Goal: Task Accomplishment & Management: Use online tool/utility

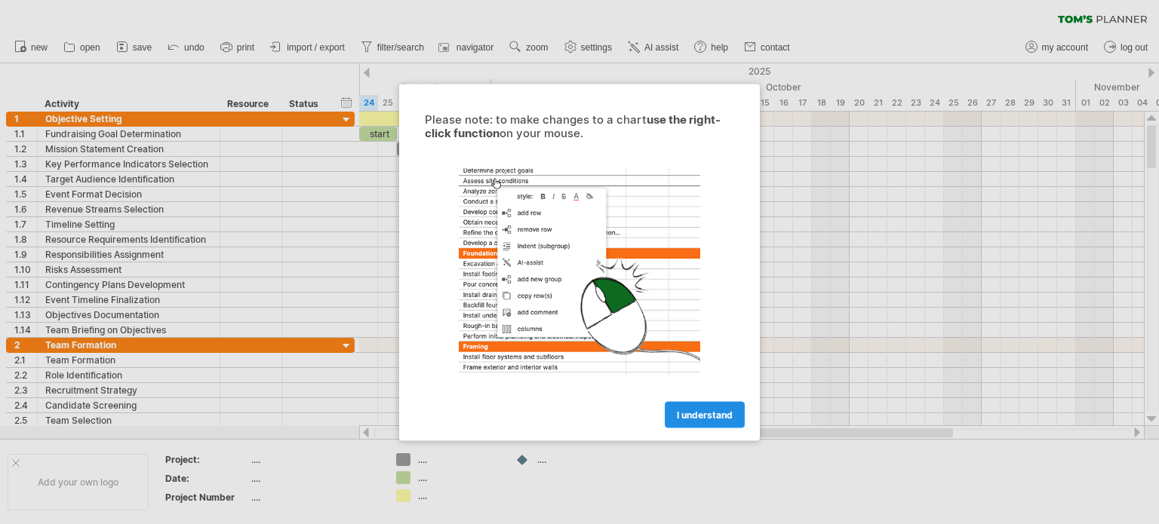
click at [691, 411] on span "I understand" at bounding box center [705, 414] width 56 height 11
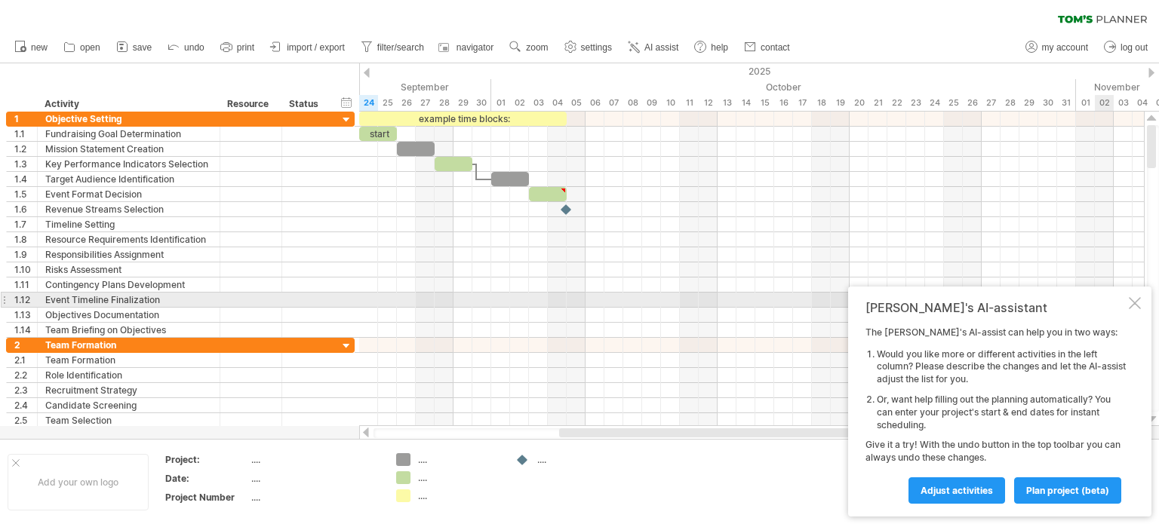
click at [1129, 307] on div at bounding box center [1135, 303] width 12 height 12
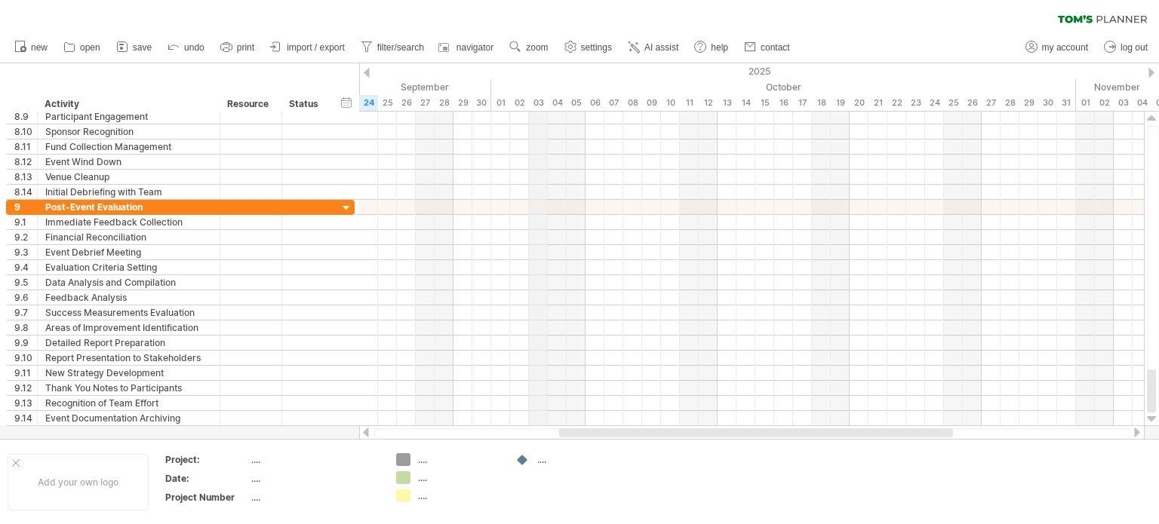
click at [537, 103] on div "03" at bounding box center [538, 103] width 19 height 16
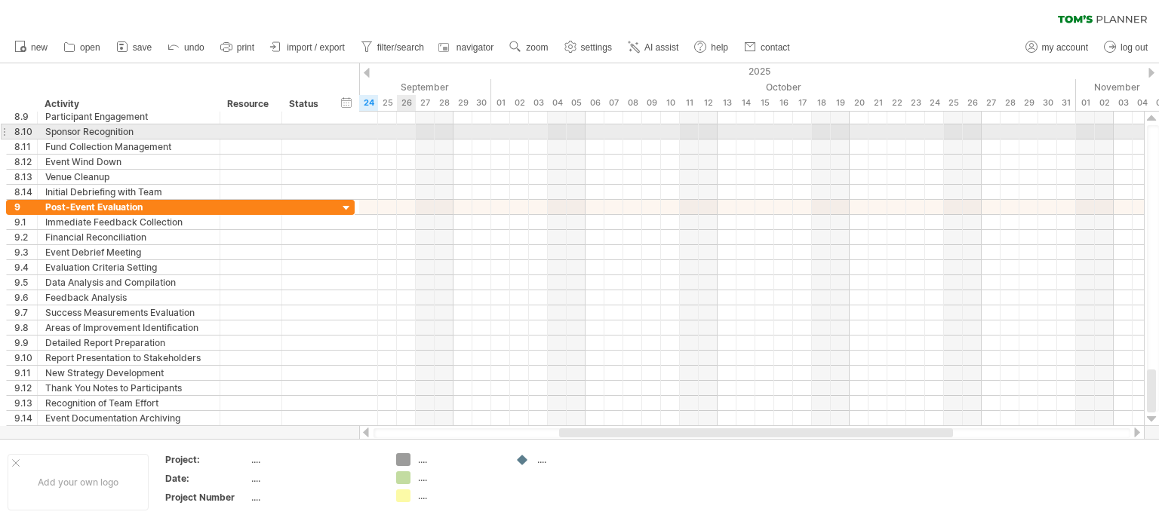
click at [411, 134] on div at bounding box center [751, 131] width 785 height 15
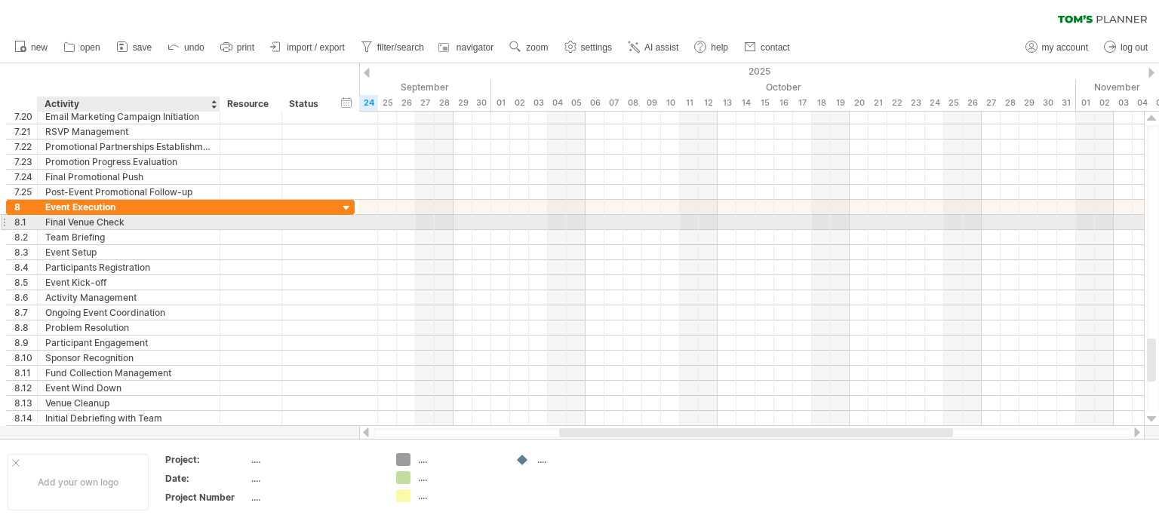
click at [98, 221] on div "Final Venue Check" at bounding box center [128, 222] width 167 height 14
click at [103, 228] on input "**********" at bounding box center [128, 222] width 167 height 14
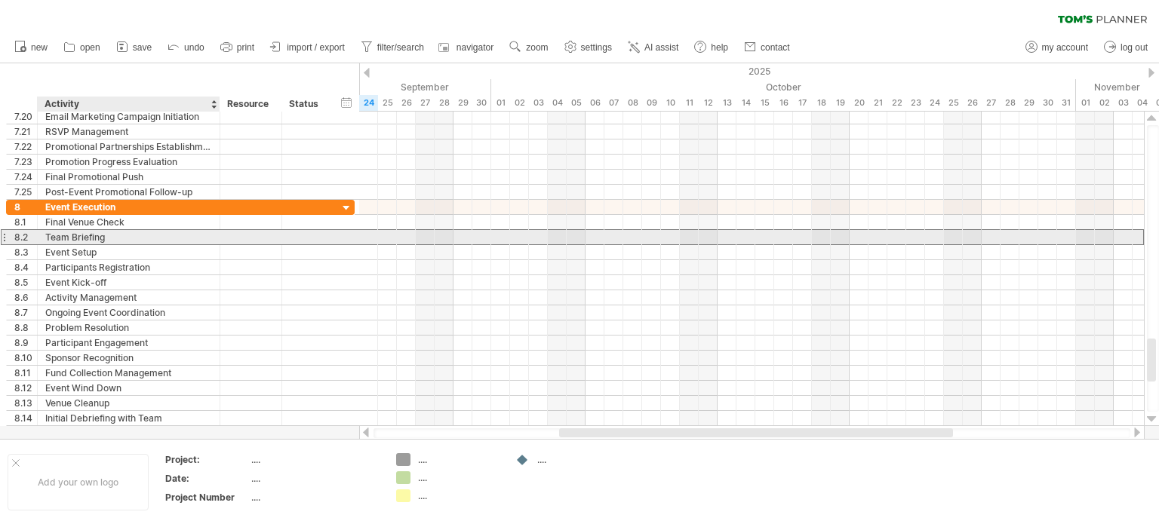
click at [103, 235] on div "Team Briefing" at bounding box center [128, 237] width 167 height 14
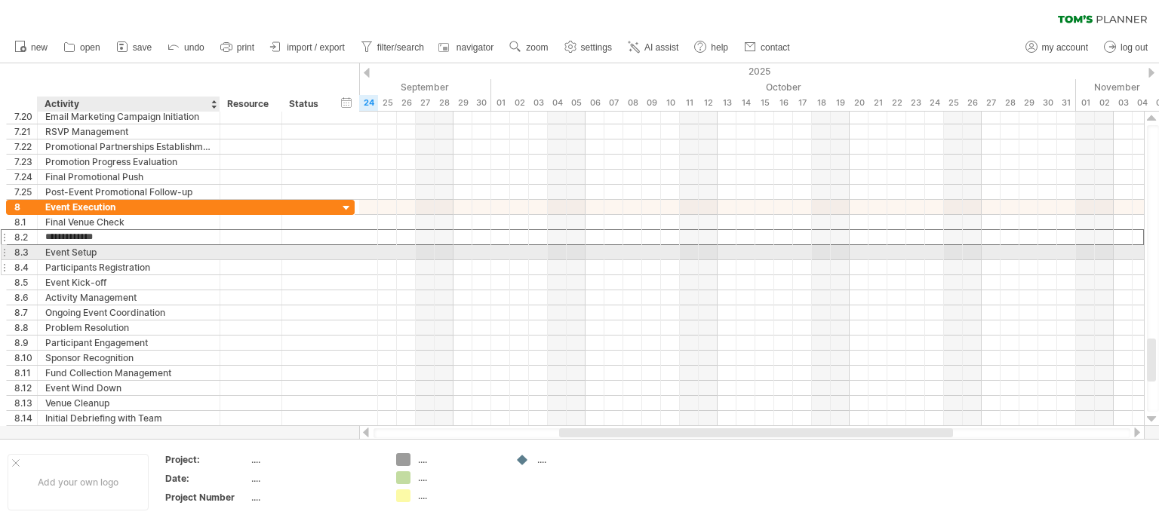
click at [157, 260] on div "Participants Registration" at bounding box center [128, 267] width 167 height 14
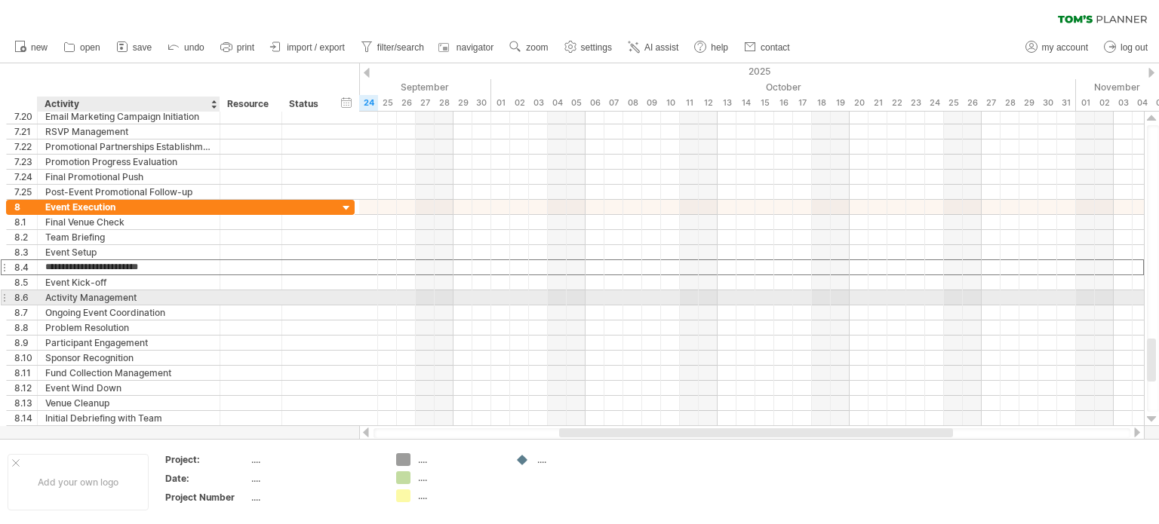
click at [146, 298] on div "Activity Management" at bounding box center [128, 297] width 167 height 14
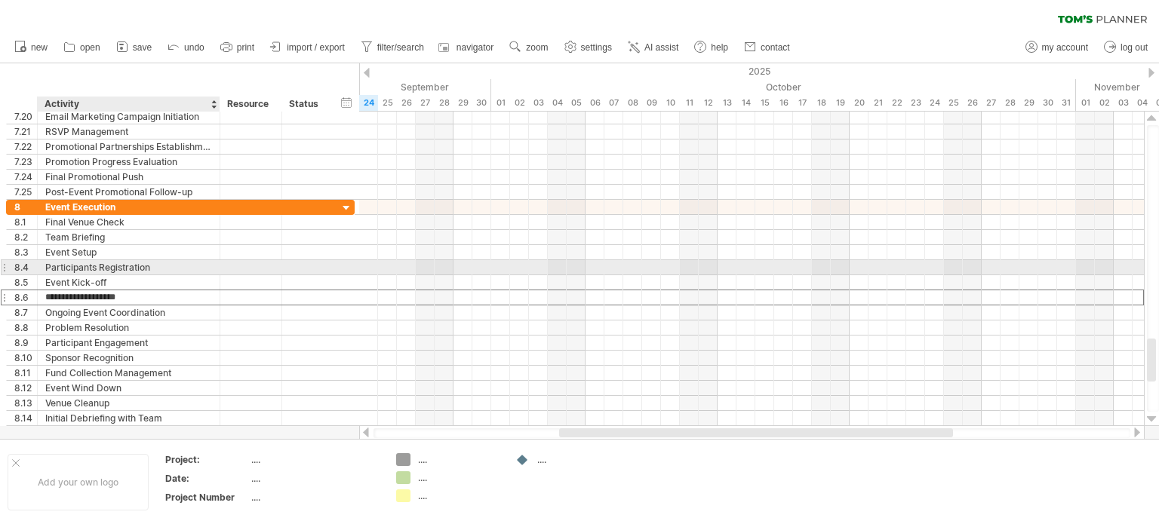
click at [108, 270] on div "Participants Registration" at bounding box center [128, 267] width 167 height 14
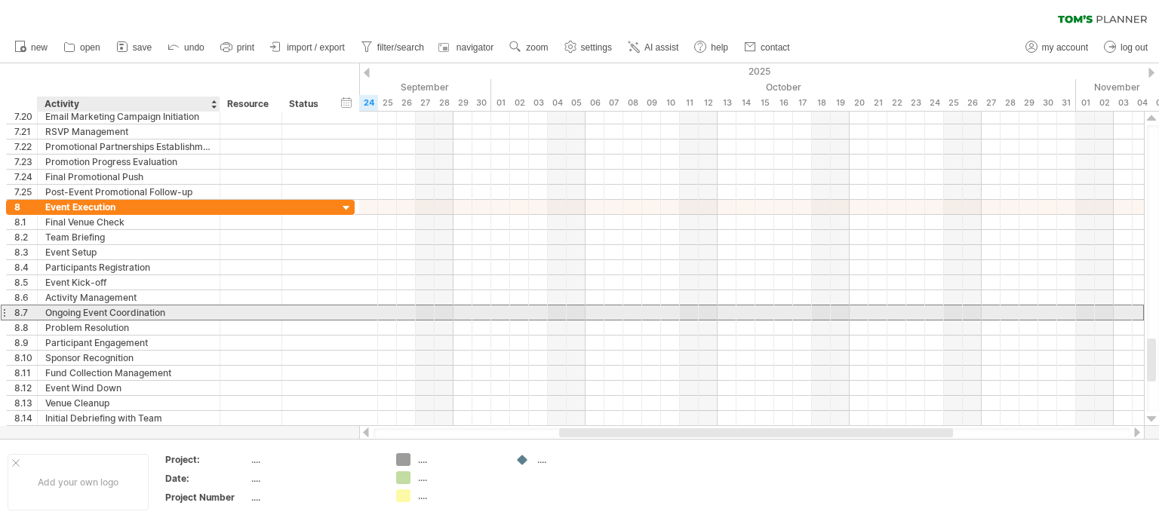
click at [80, 313] on div "Ongoing Event Coordination" at bounding box center [128, 313] width 167 height 14
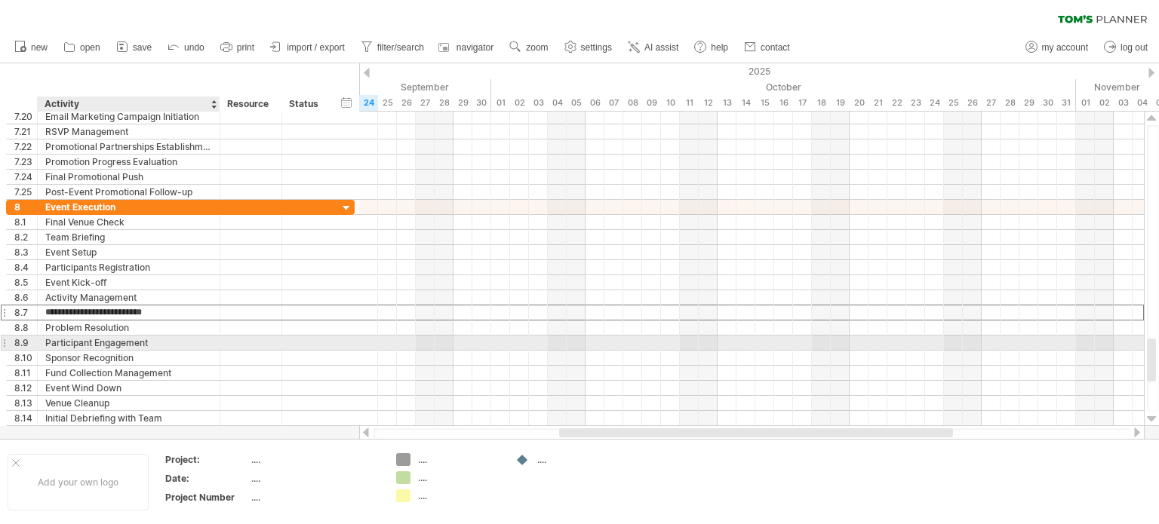
click at [69, 337] on div "Participant Engagement" at bounding box center [128, 343] width 167 height 14
click at [78, 351] on div "Sponsor Recognition" at bounding box center [128, 358] width 167 height 14
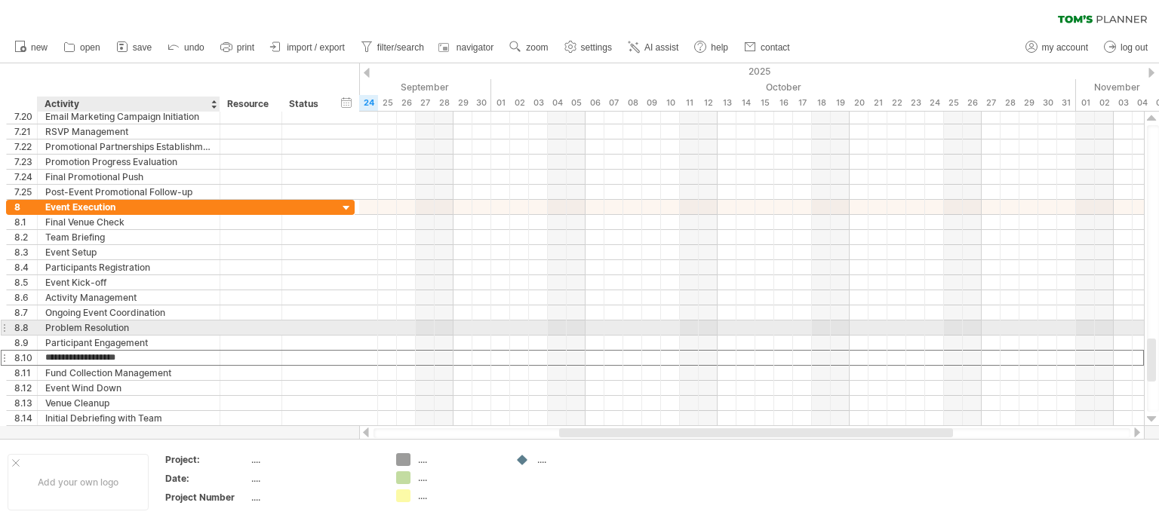
click at [84, 330] on div "Problem Resolution" at bounding box center [128, 328] width 167 height 14
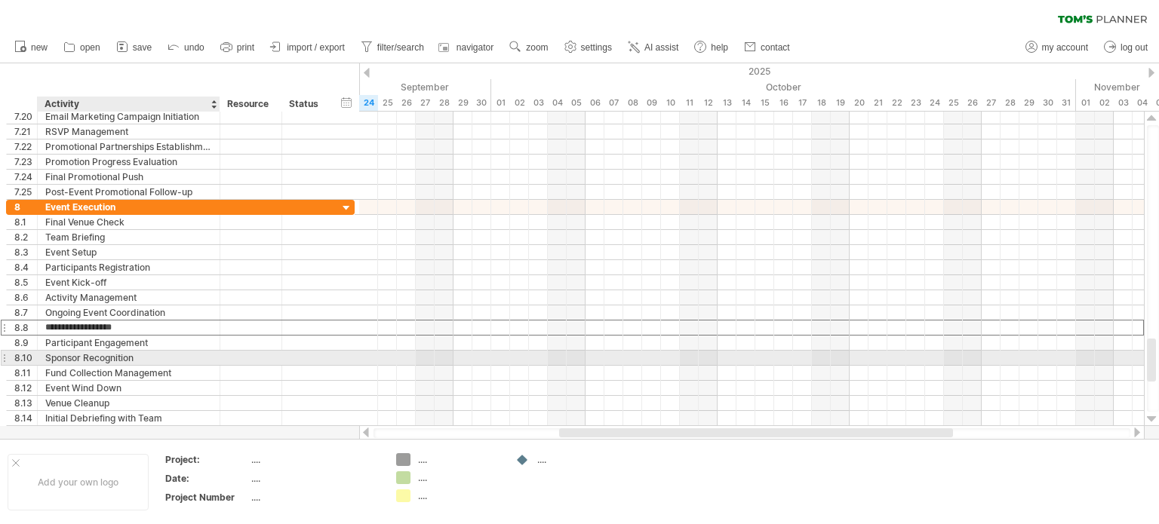
click at [114, 360] on div "Sponsor Recognition" at bounding box center [128, 358] width 167 height 14
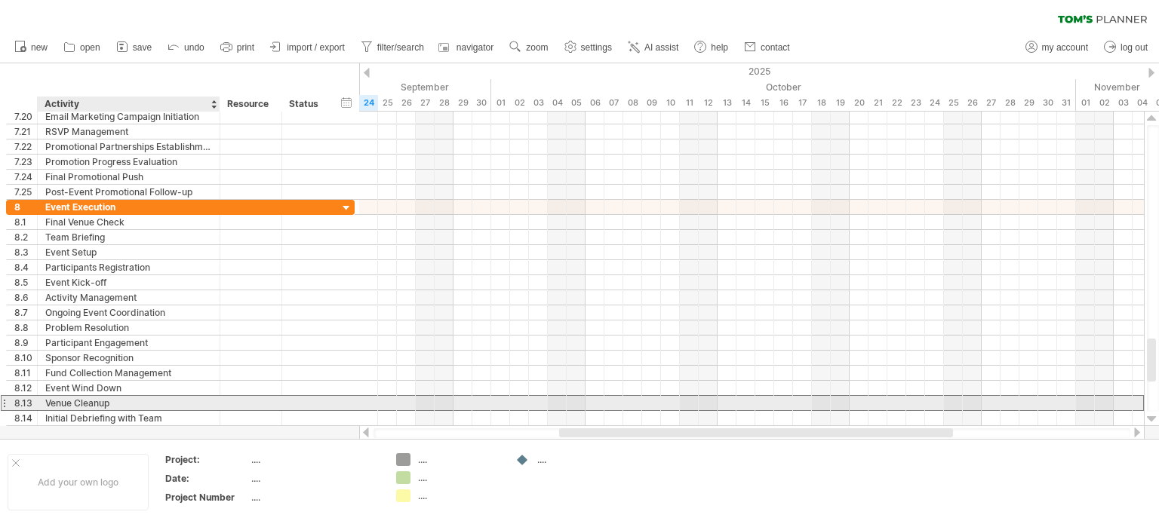
click at [97, 406] on div "Venue Cleanup" at bounding box center [128, 403] width 167 height 14
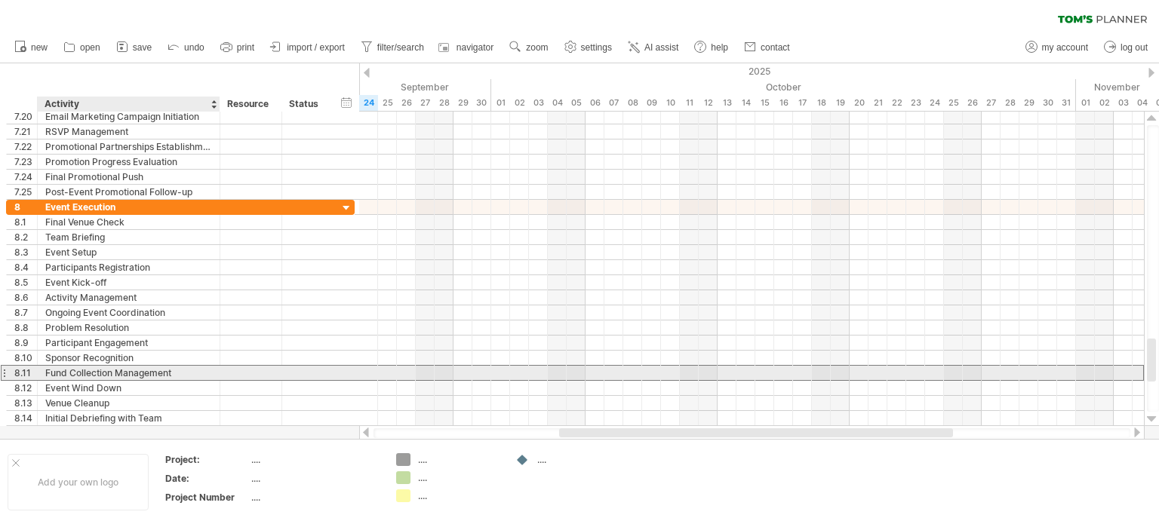
click at [158, 371] on div "Fund Collection Management" at bounding box center [128, 373] width 167 height 14
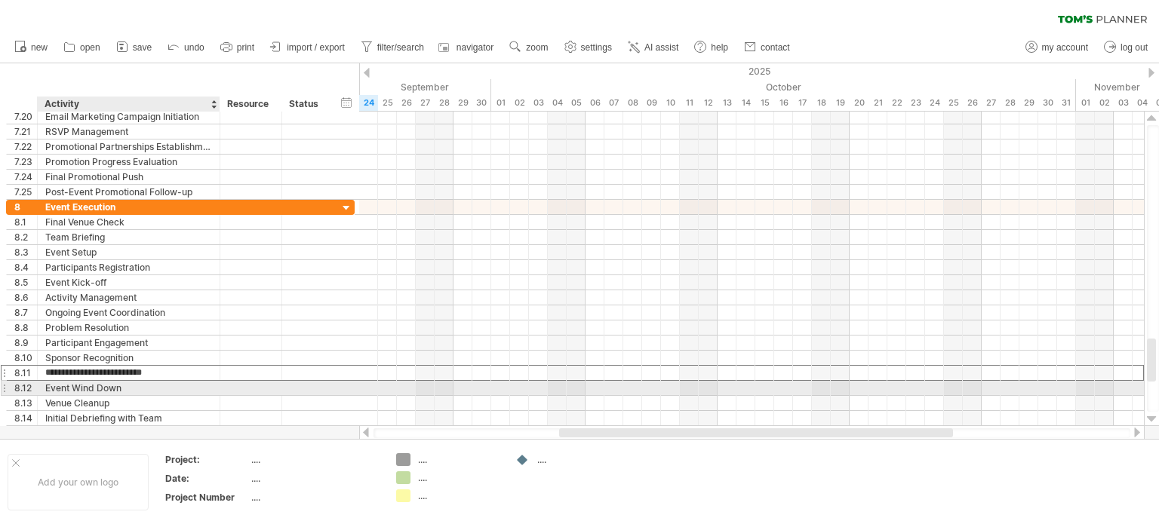
click at [155, 382] on div "Event Wind Down" at bounding box center [128, 388] width 167 height 14
